Goal: Navigation & Orientation: Go to known website

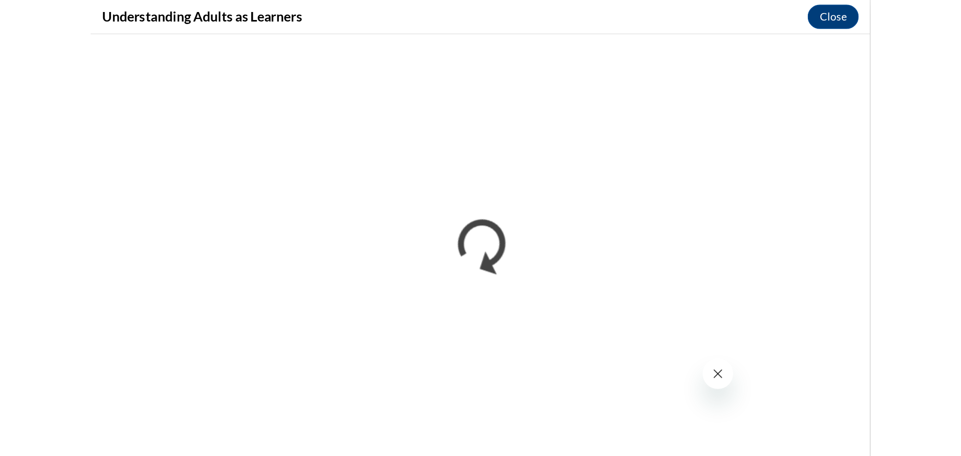
scroll to position [601, 0]
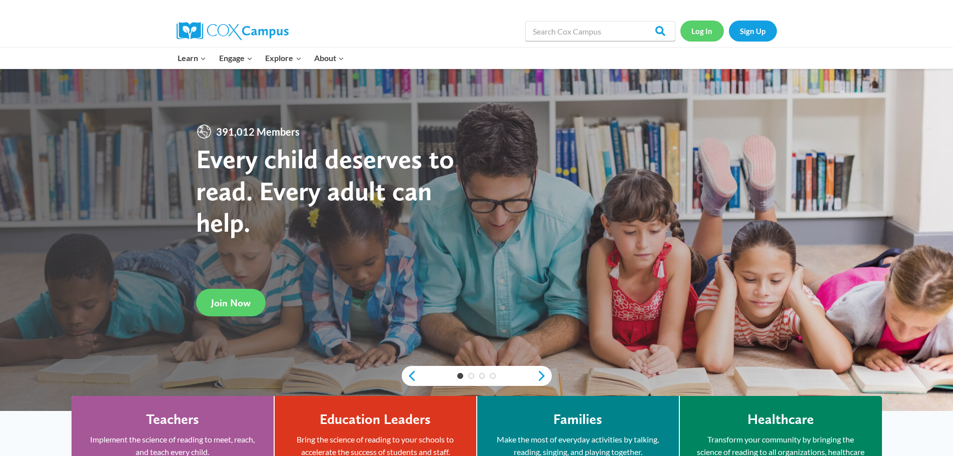
click at [697, 30] on link "Log In" at bounding box center [703, 31] width 44 height 21
